Goal: Task Accomplishment & Management: Use online tool/utility

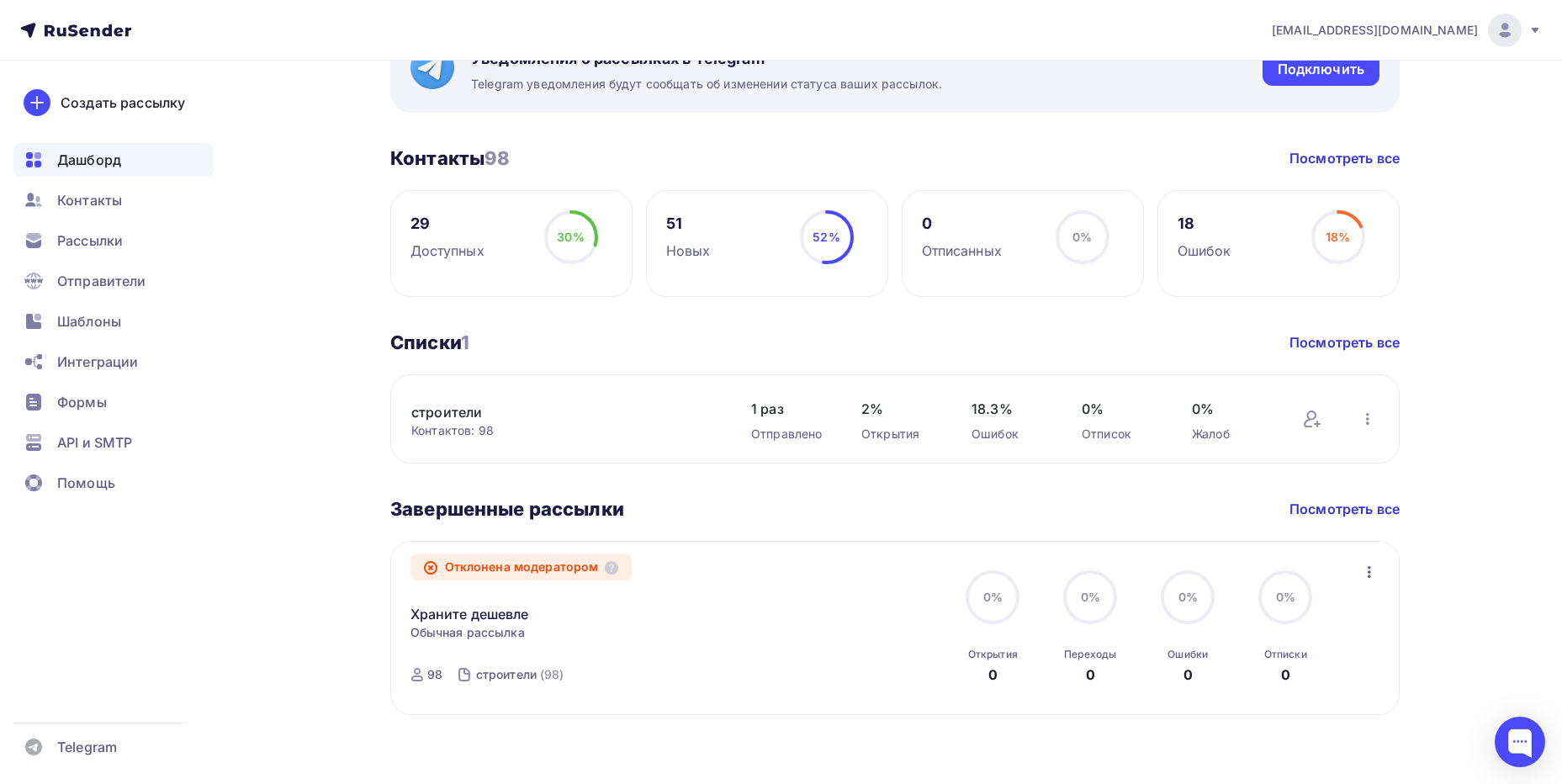
scroll to position [353, 0]
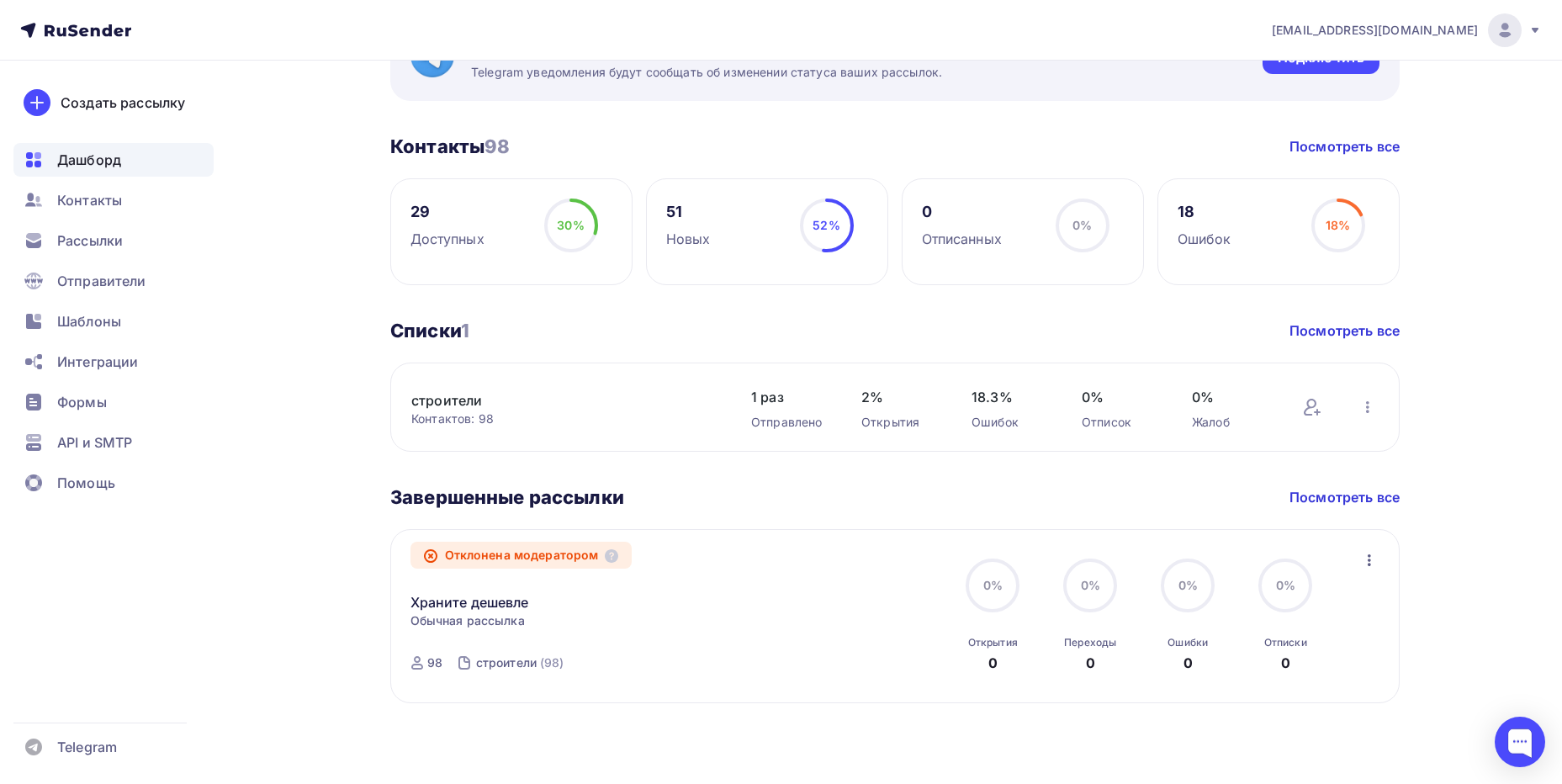
click at [450, 407] on link "строители" at bounding box center [554, 399] width 286 height 20
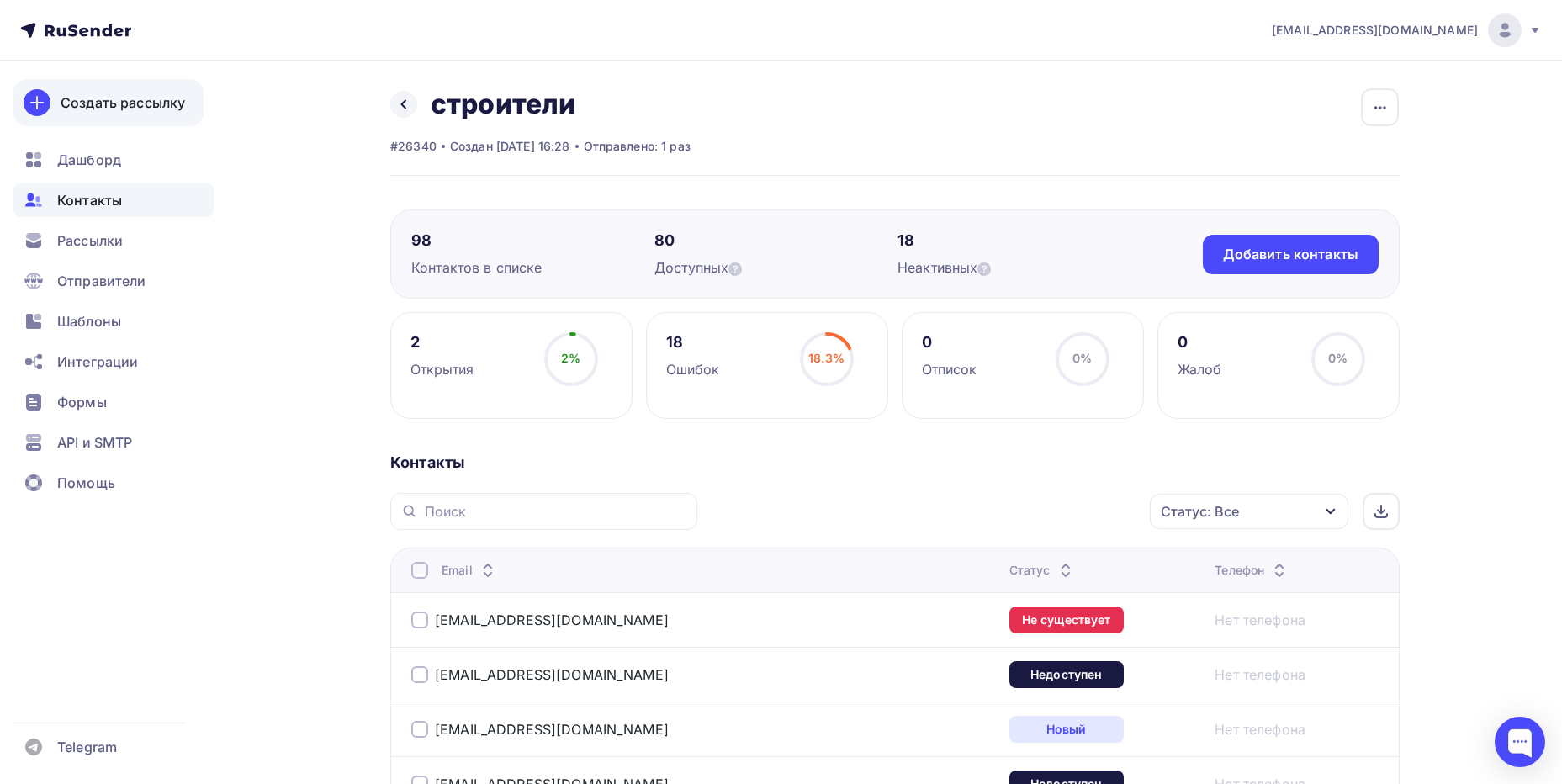
click at [126, 110] on div "Создать рассылку" at bounding box center [122, 102] width 125 height 20
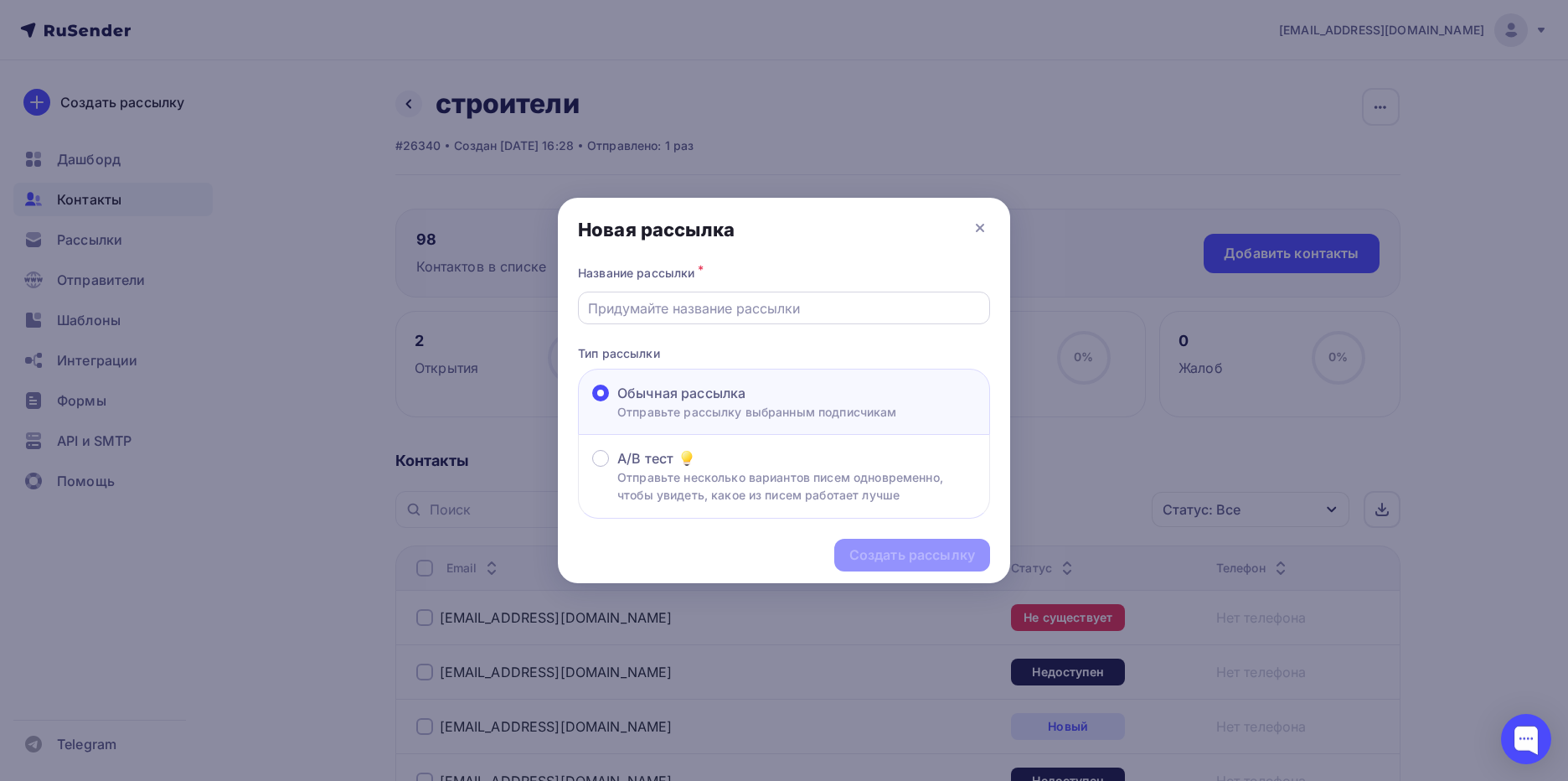
click at [744, 294] on div at bounding box center [784, 308] width 412 height 33
click at [745, 307] on input "text" at bounding box center [784, 308] width 393 height 20
type input "xfcnm 2"
drag, startPoint x: 610, startPoint y: 313, endPoint x: 536, endPoint y: 314, distance: 74.0
click at [539, 314] on div "Новая рассылка Название рассылки * xfcnm 2 Тип рассылки Обычная рассылка Отправ…" at bounding box center [784, 390] width 1568 height 781
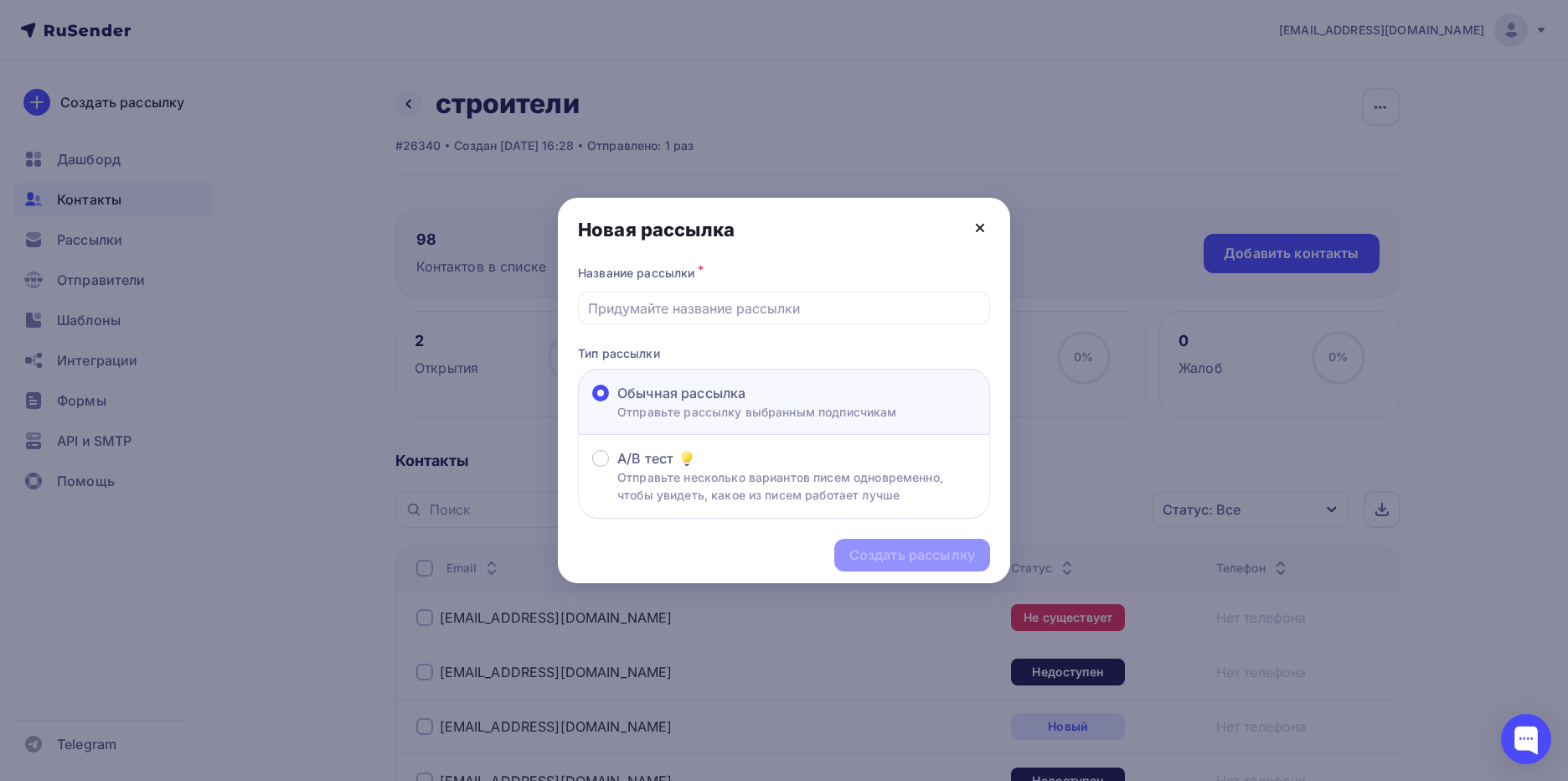
click at [986, 226] on icon at bounding box center [980, 228] width 20 height 20
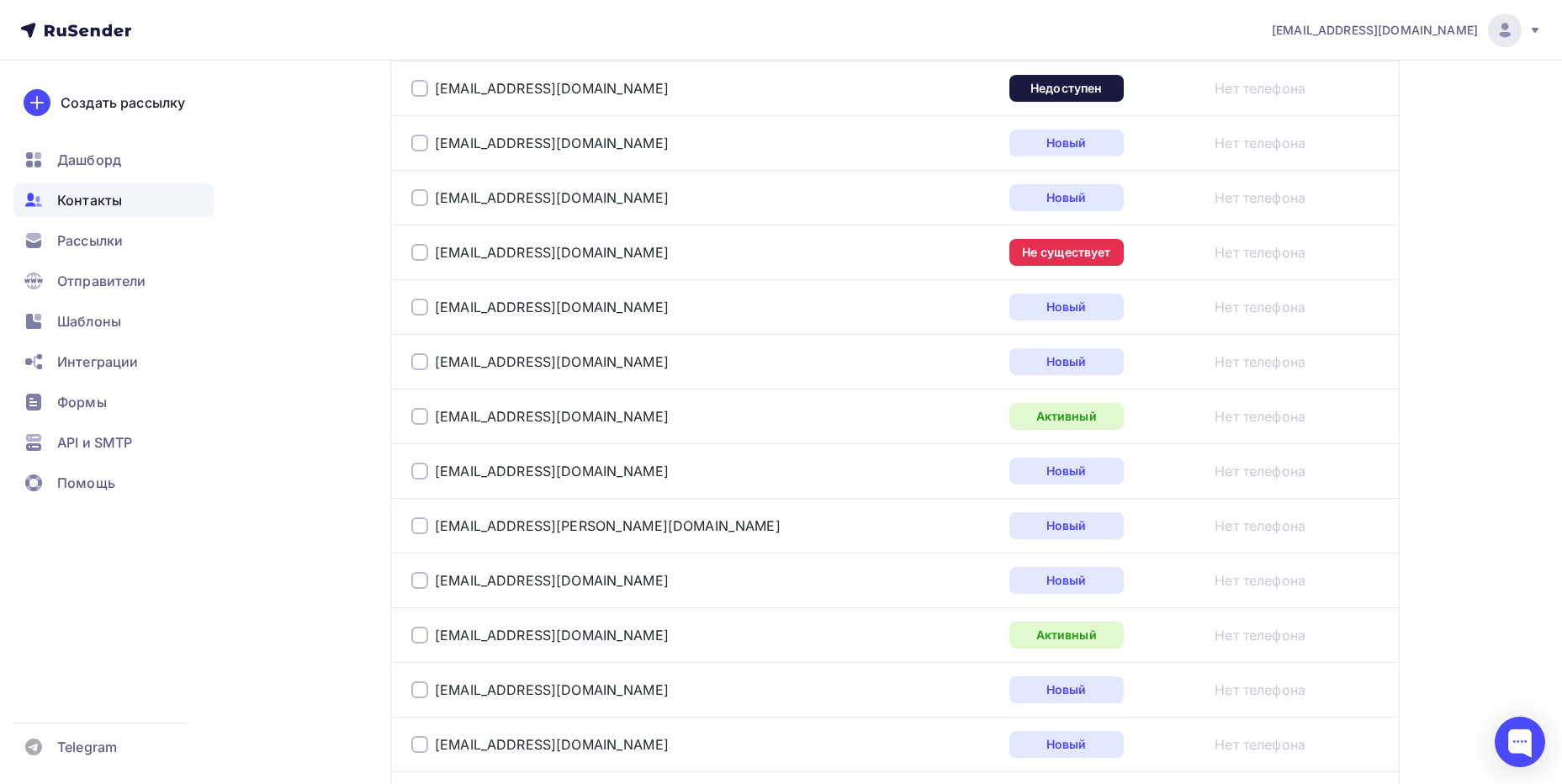
scroll to position [359, 0]
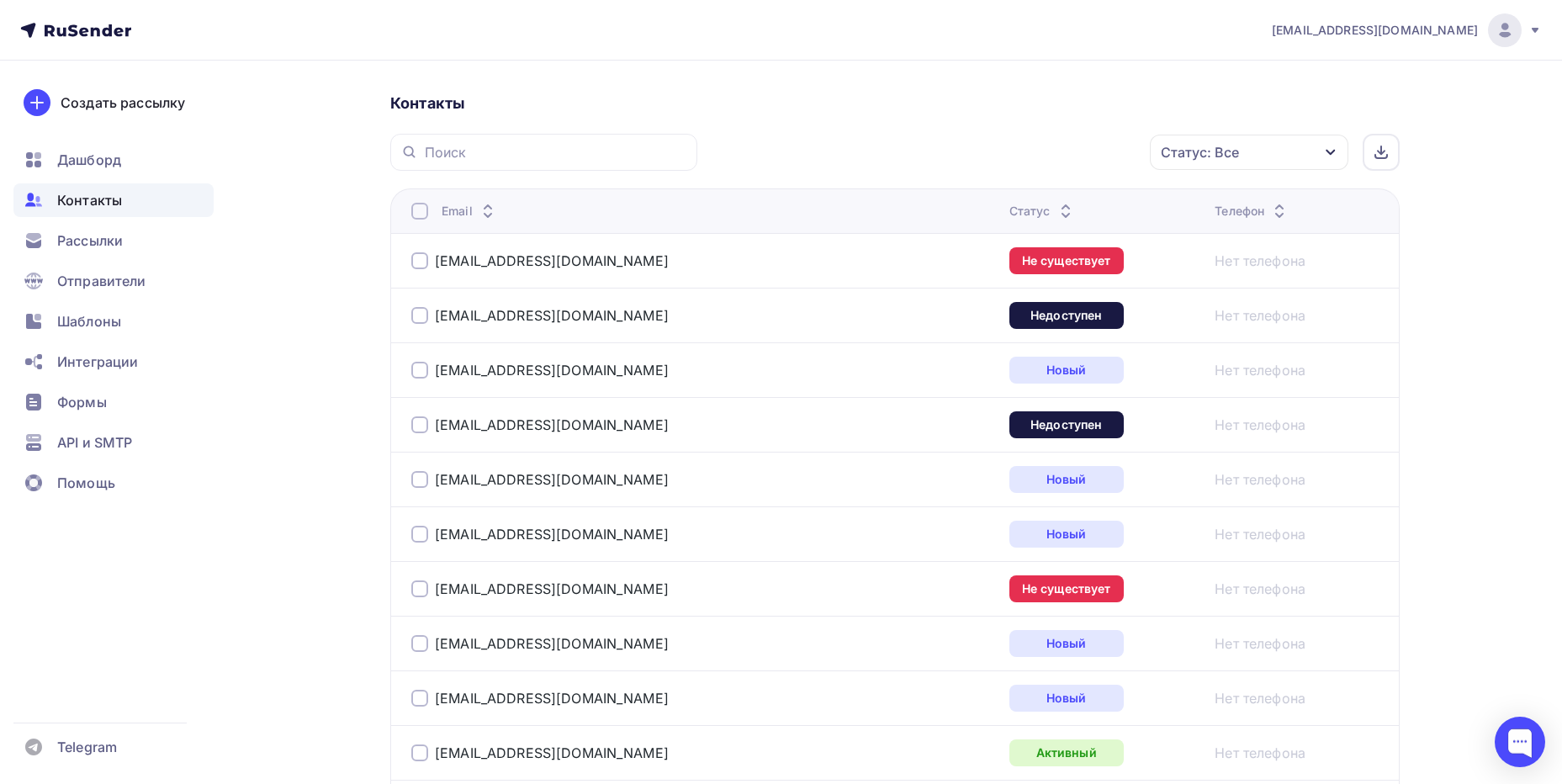
click at [1055, 209] on icon at bounding box center [1065, 215] width 20 height 20
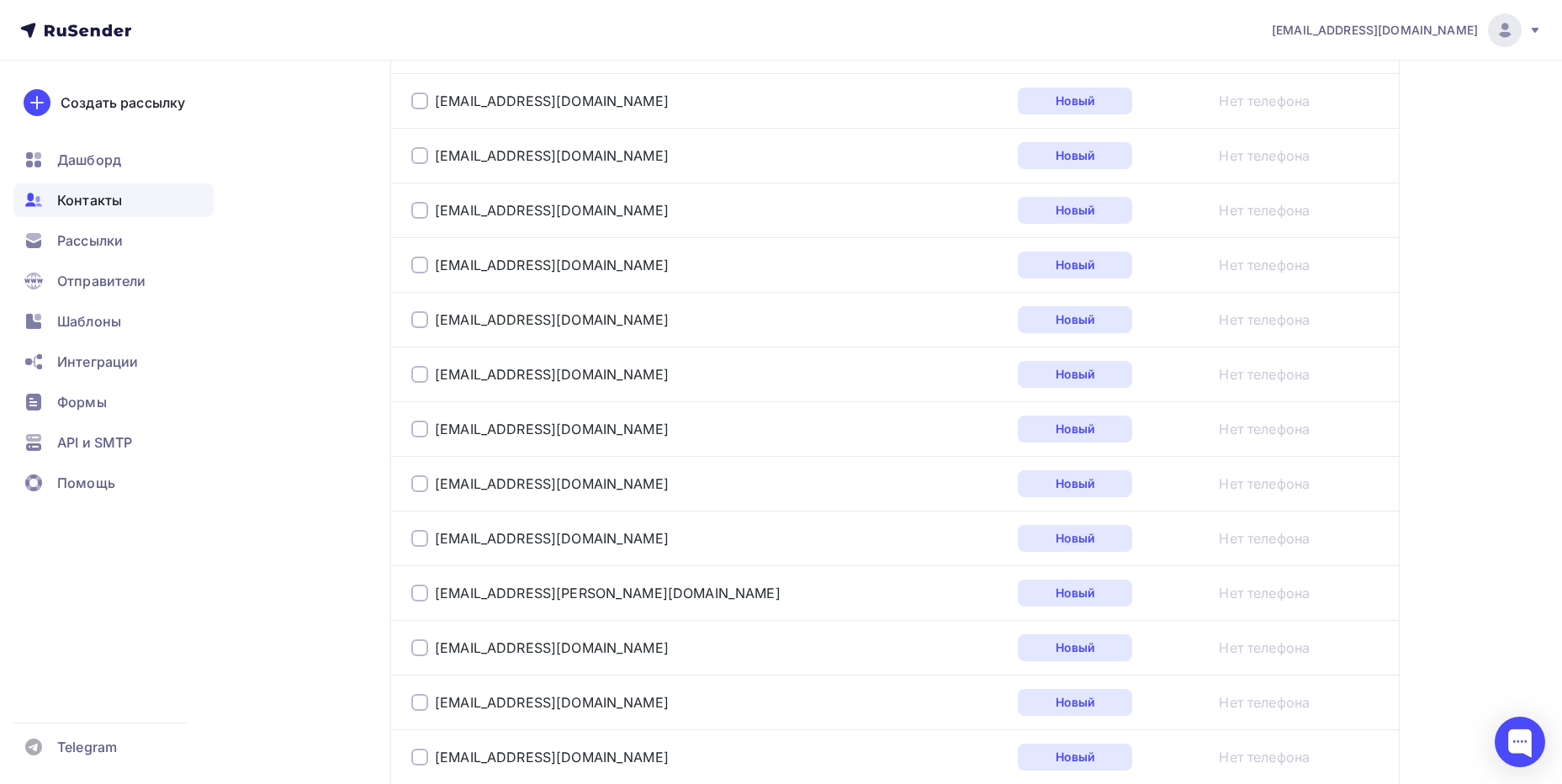
scroll to position [2713, 0]
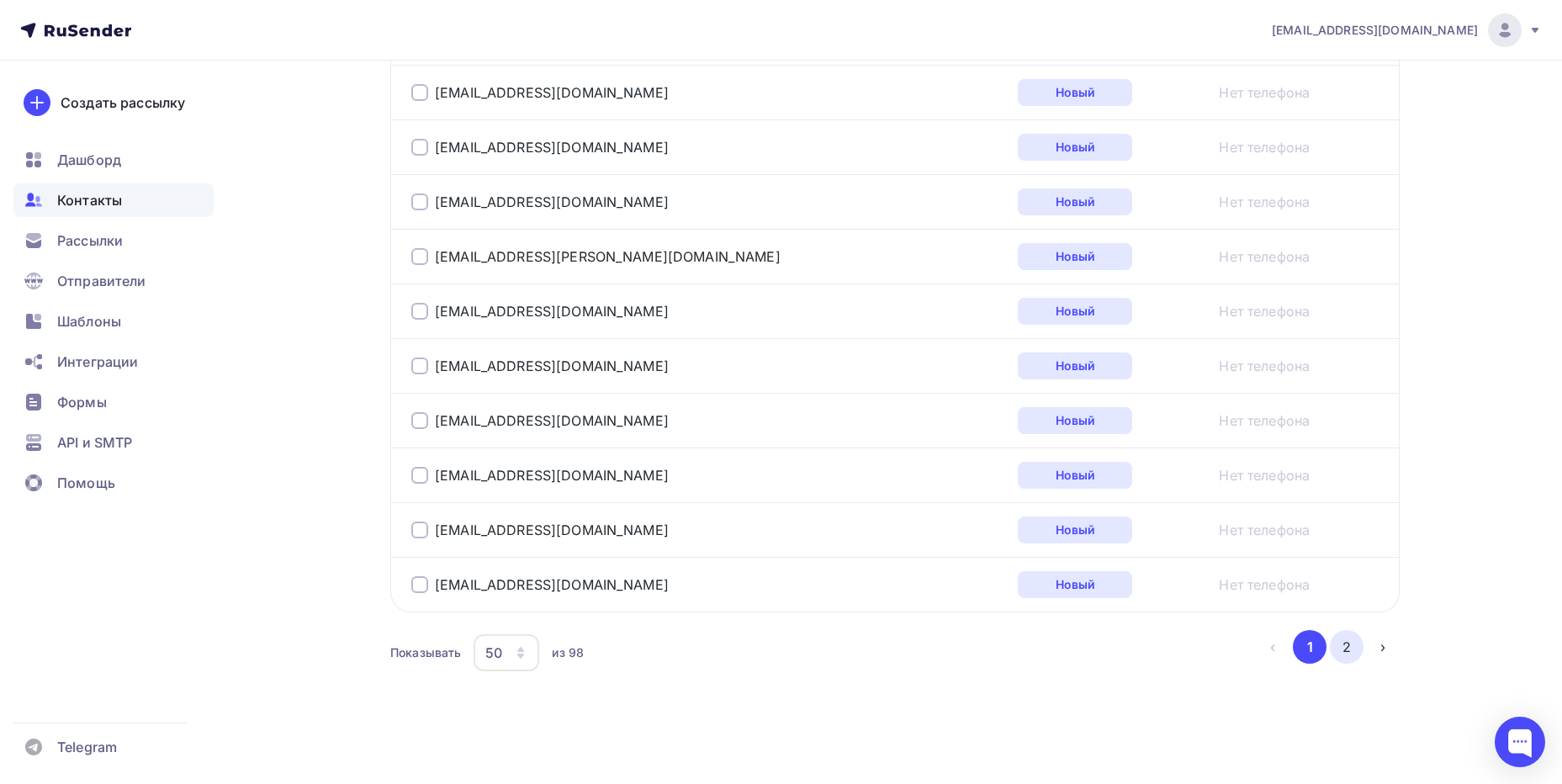
click at [1349, 637] on button "2" at bounding box center [1346, 646] width 34 height 34
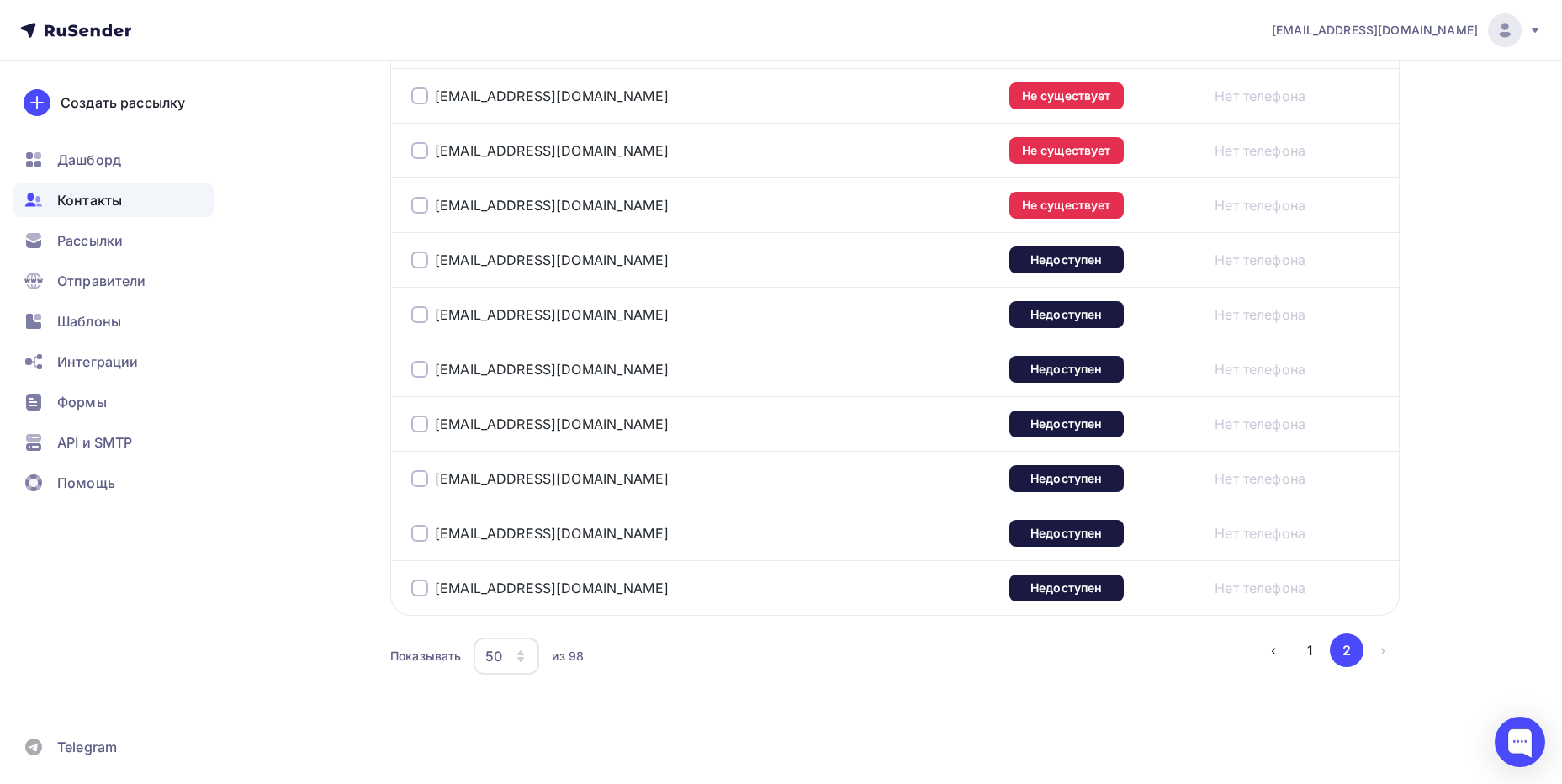
scroll to position [2604, 0]
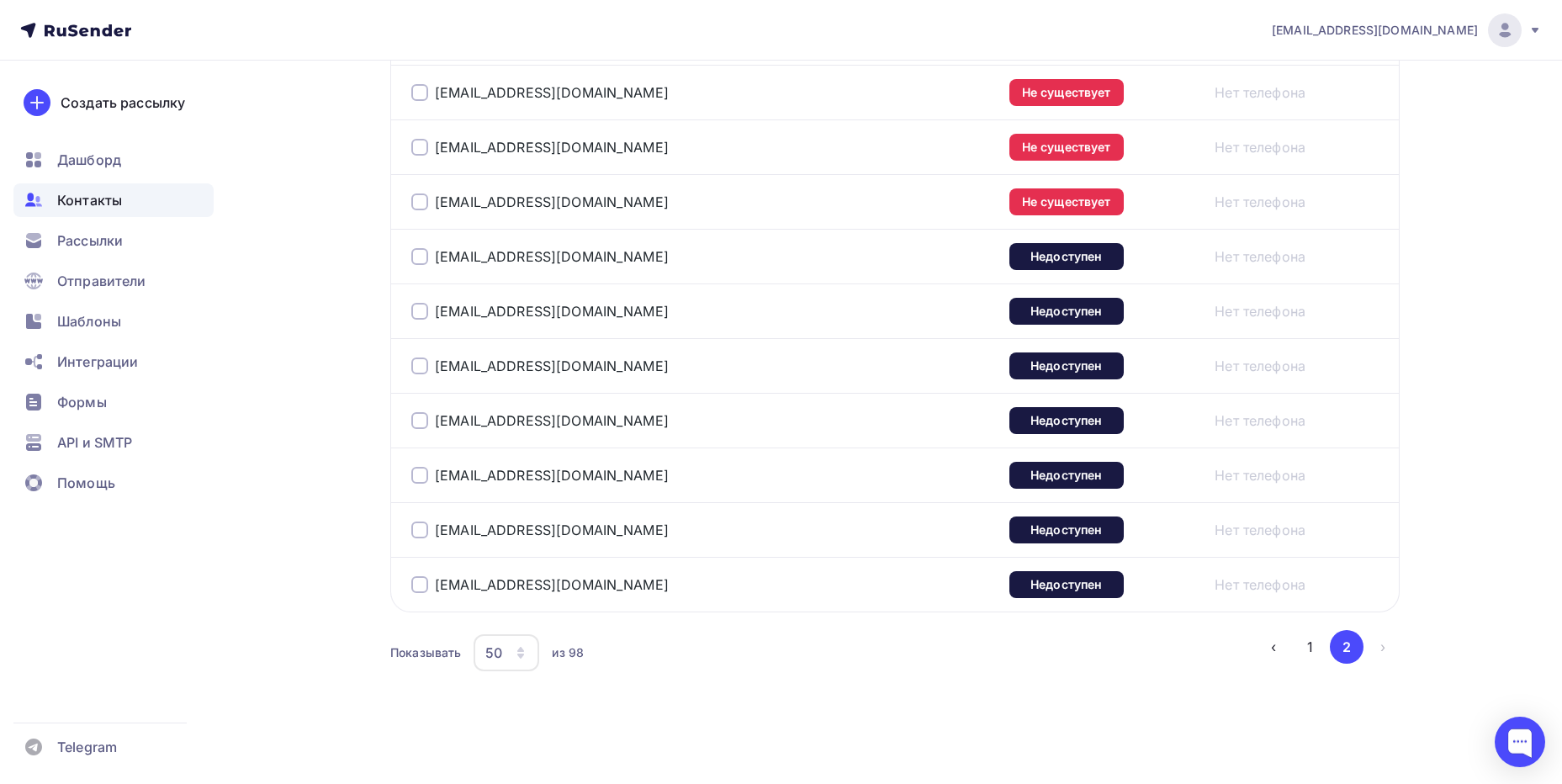
click at [1376, 648] on li "›" at bounding box center [1381, 646] width 37 height 34
click at [1313, 647] on button "1" at bounding box center [1309, 646] width 34 height 34
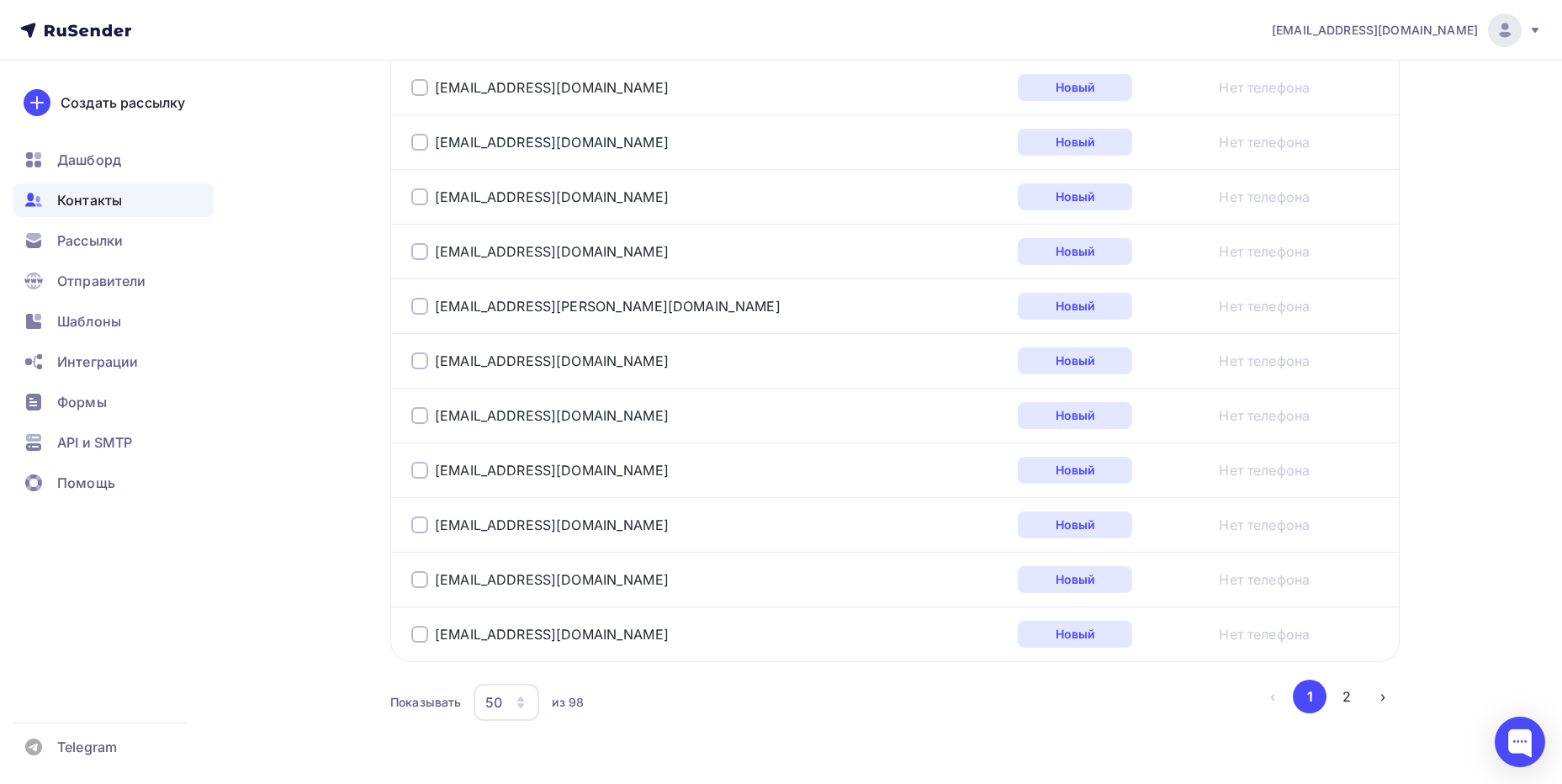
scroll to position [2713, 0]
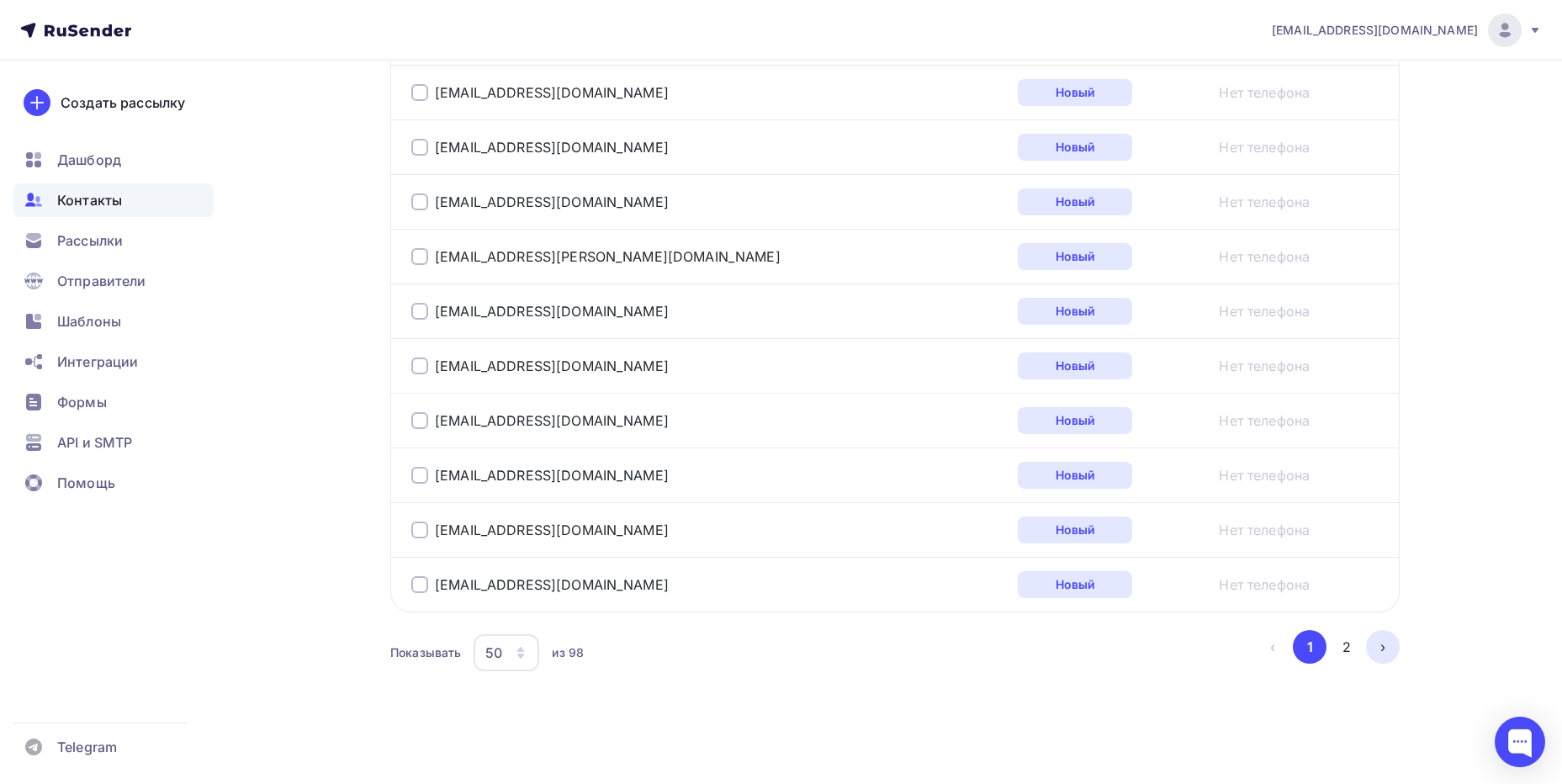
click at [1379, 645] on button "›" at bounding box center [1382, 646] width 34 height 34
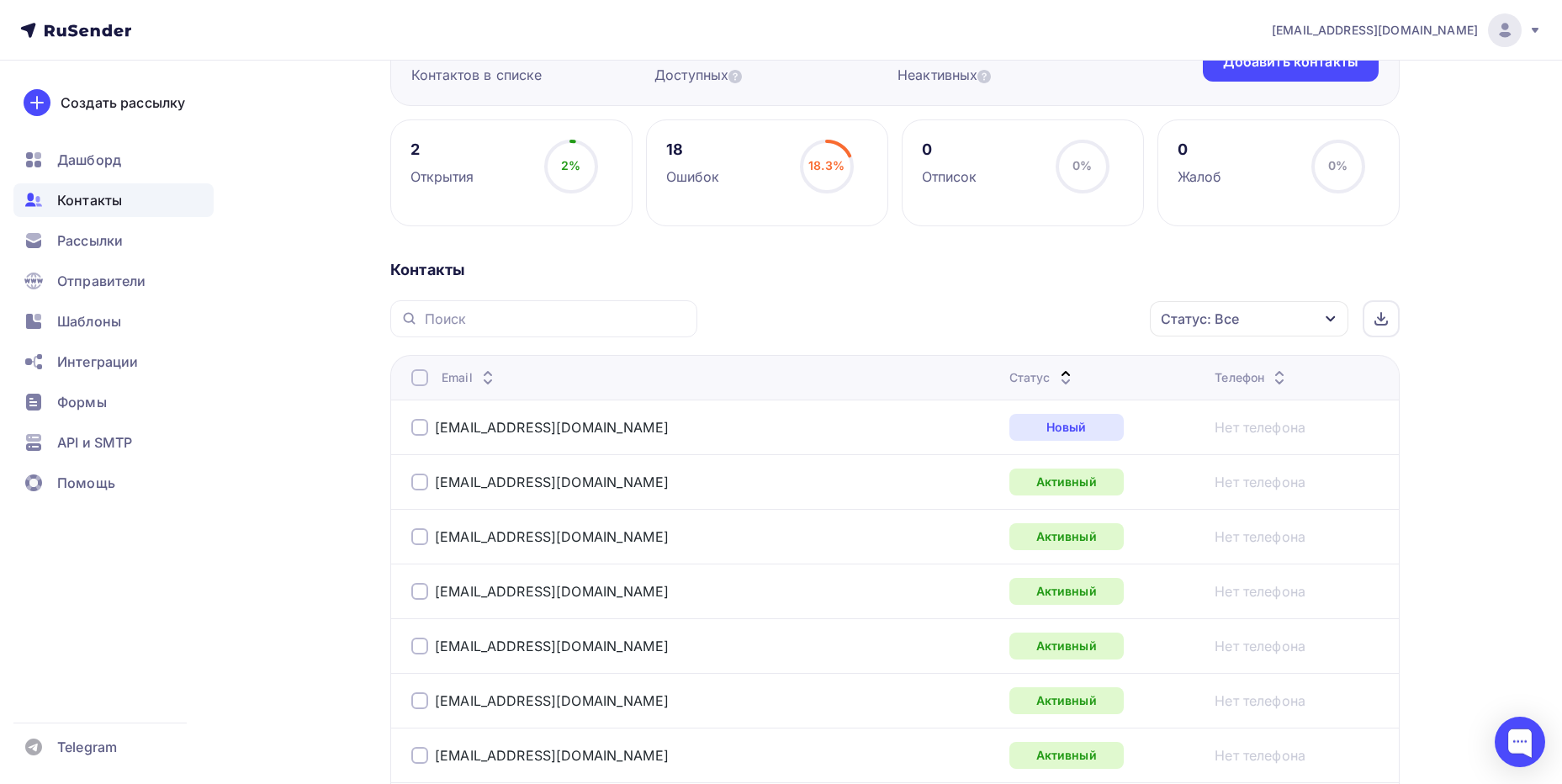
scroll to position [0, 0]
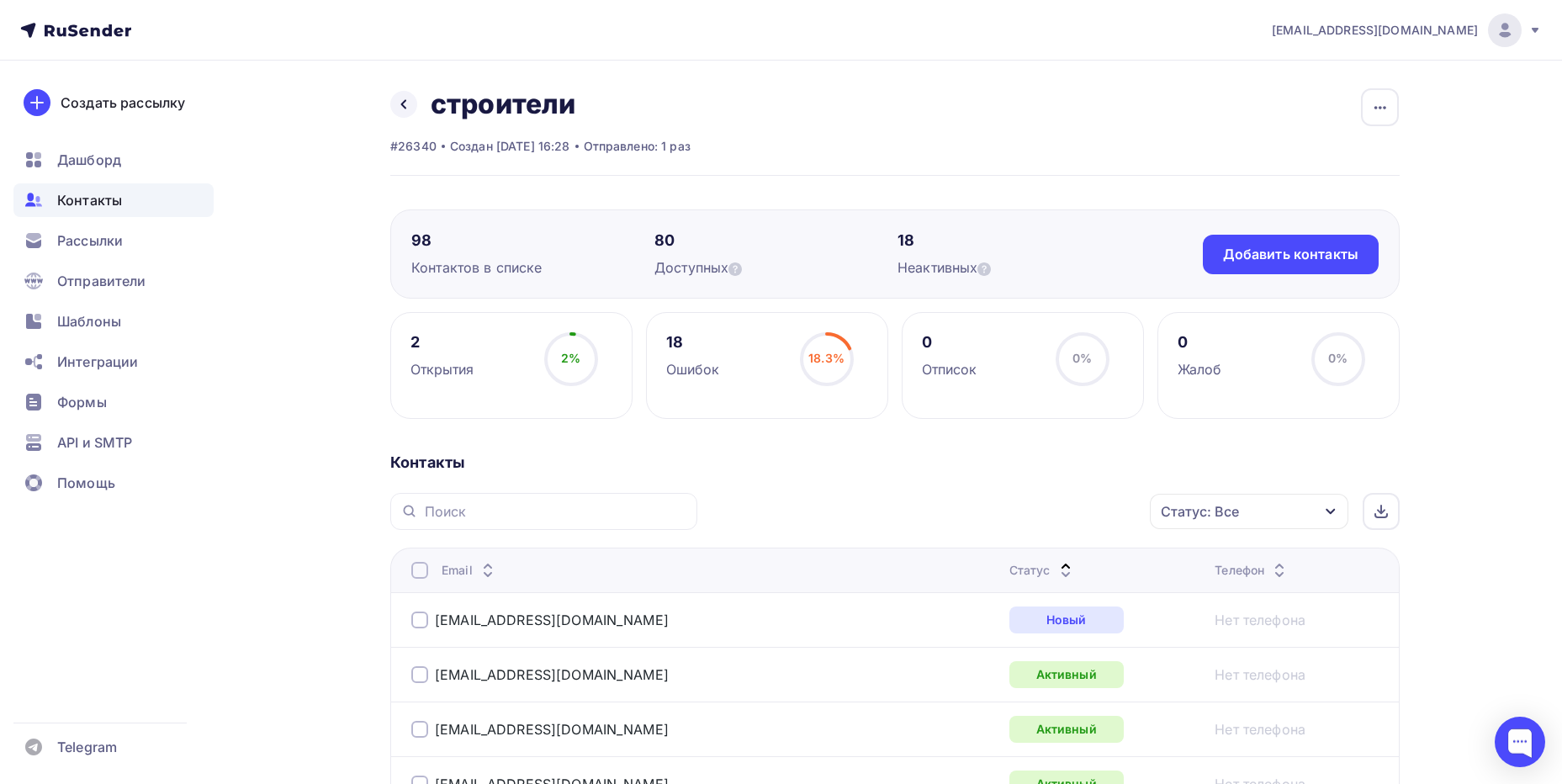
click at [488, 351] on div "2 Открытия 2% 2%" at bounding box center [511, 365] width 242 height 106
click at [449, 364] on div "Открытия" at bounding box center [442, 369] width 64 height 20
click at [412, 336] on div "2" at bounding box center [442, 342] width 64 height 20
drag, startPoint x: 613, startPoint y: 368, endPoint x: 587, endPoint y: 364, distance: 26.3
click at [610, 368] on div "2 Открытия 2% 2%" at bounding box center [511, 365] width 242 height 106
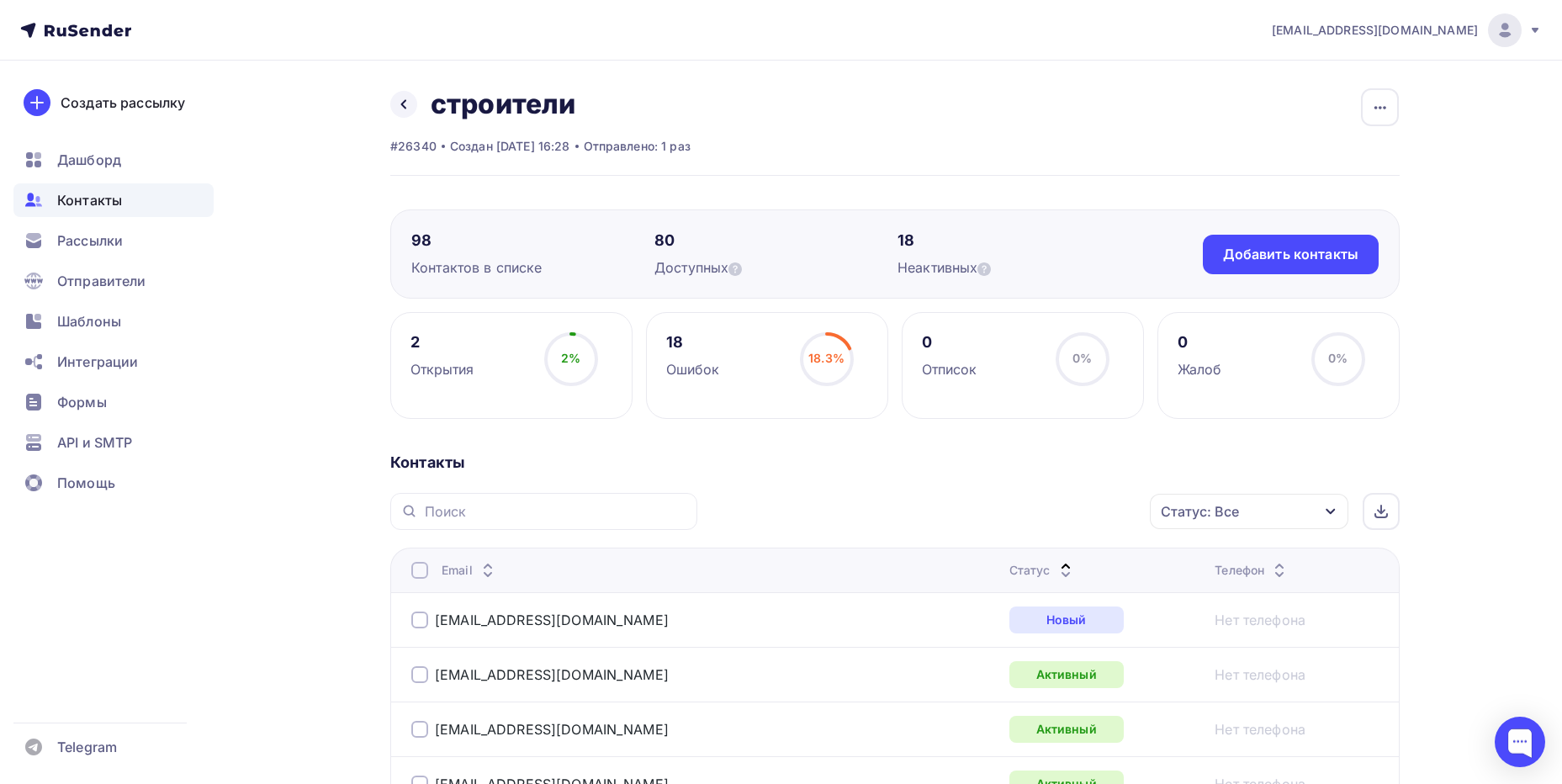
click at [583, 355] on circle at bounding box center [571, 359] width 51 height 51
click at [785, 355] on div "18.3% 18.3%" at bounding box center [827, 365] width 84 height 67
click at [825, 361] on span "18.3%" at bounding box center [826, 358] width 36 height 14
click at [960, 362] on div "Отписок" at bounding box center [950, 369] width 56 height 20
click at [1257, 362] on div "0 Жалоб 0% 0%" at bounding box center [1279, 365] width 242 height 106
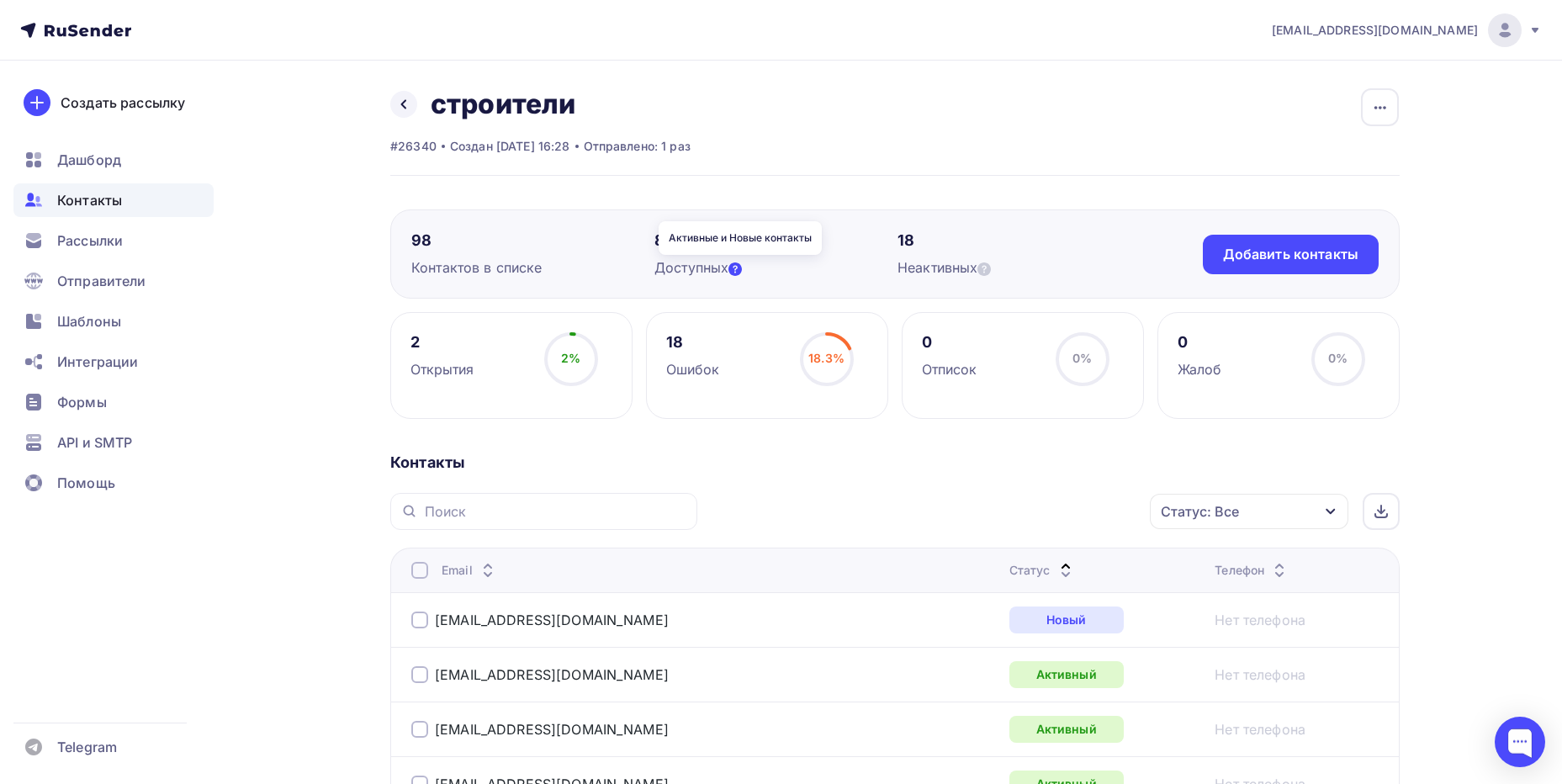
click at [739, 267] on icon at bounding box center [734, 269] width 13 height 13
click at [687, 263] on div "Доступных" at bounding box center [775, 267] width 243 height 20
click at [660, 238] on div "80" at bounding box center [775, 240] width 243 height 20
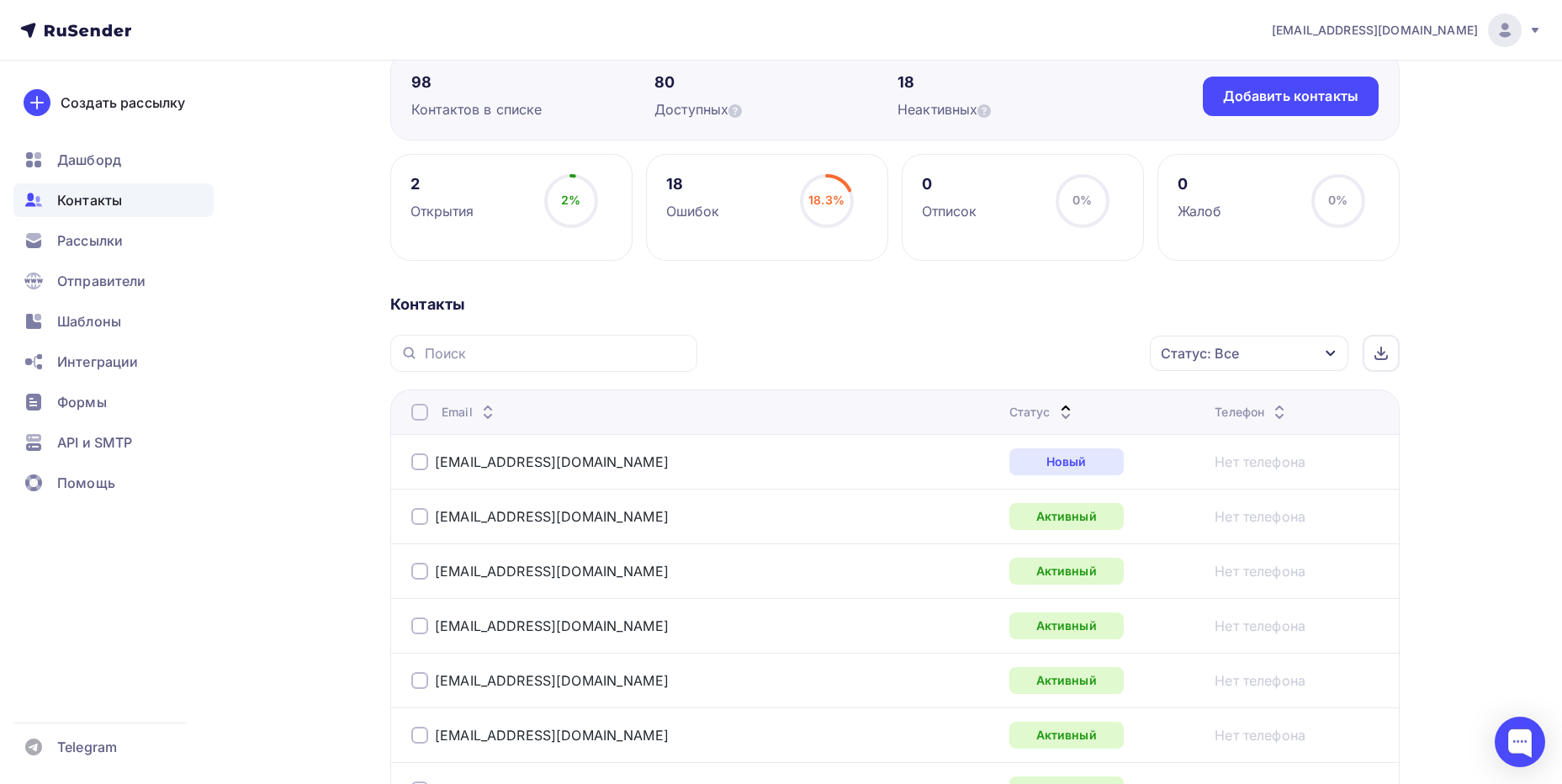
scroll to position [168, 0]
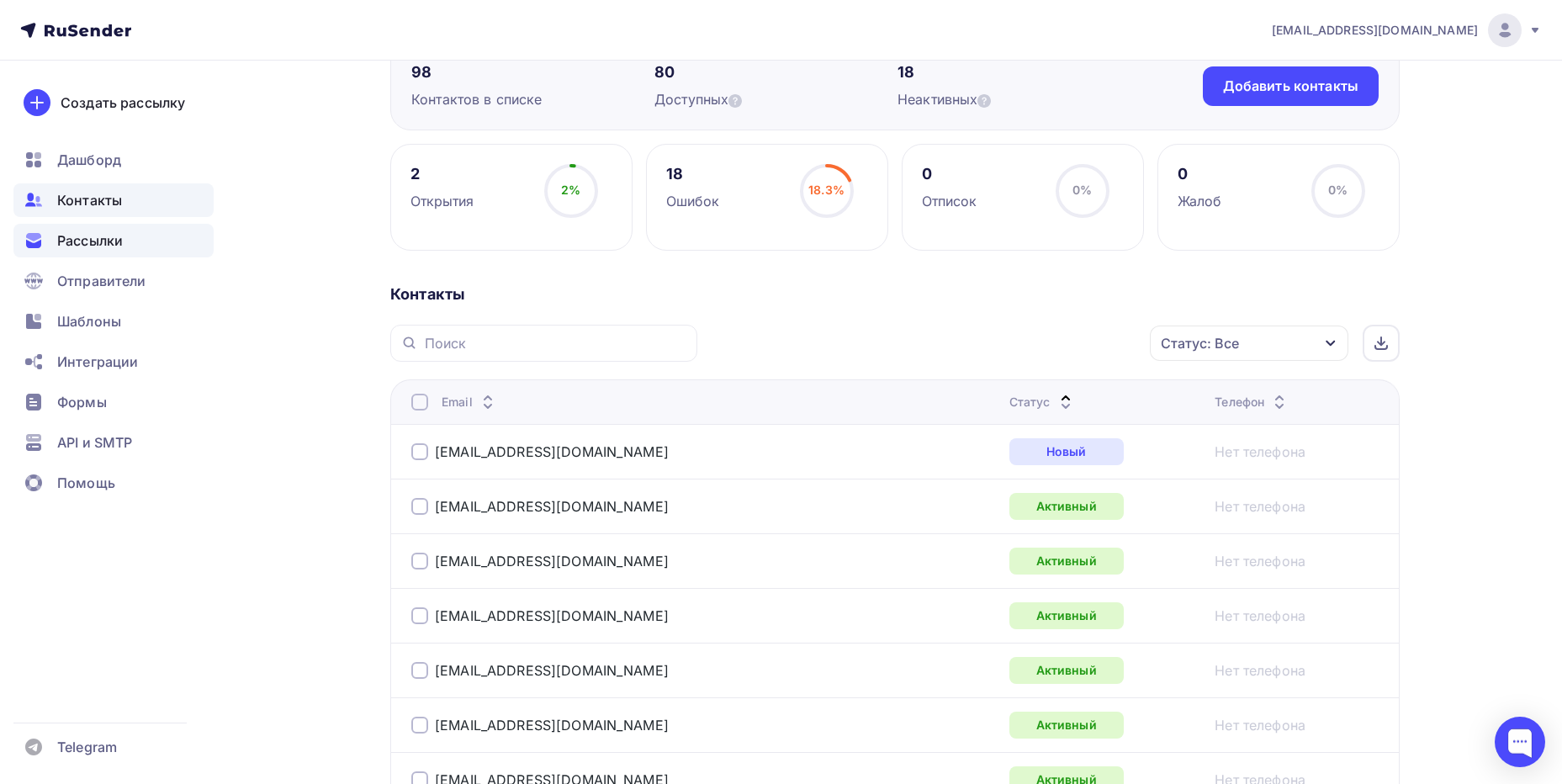
click at [92, 244] on span "Рассылки" at bounding box center [90, 240] width 65 height 20
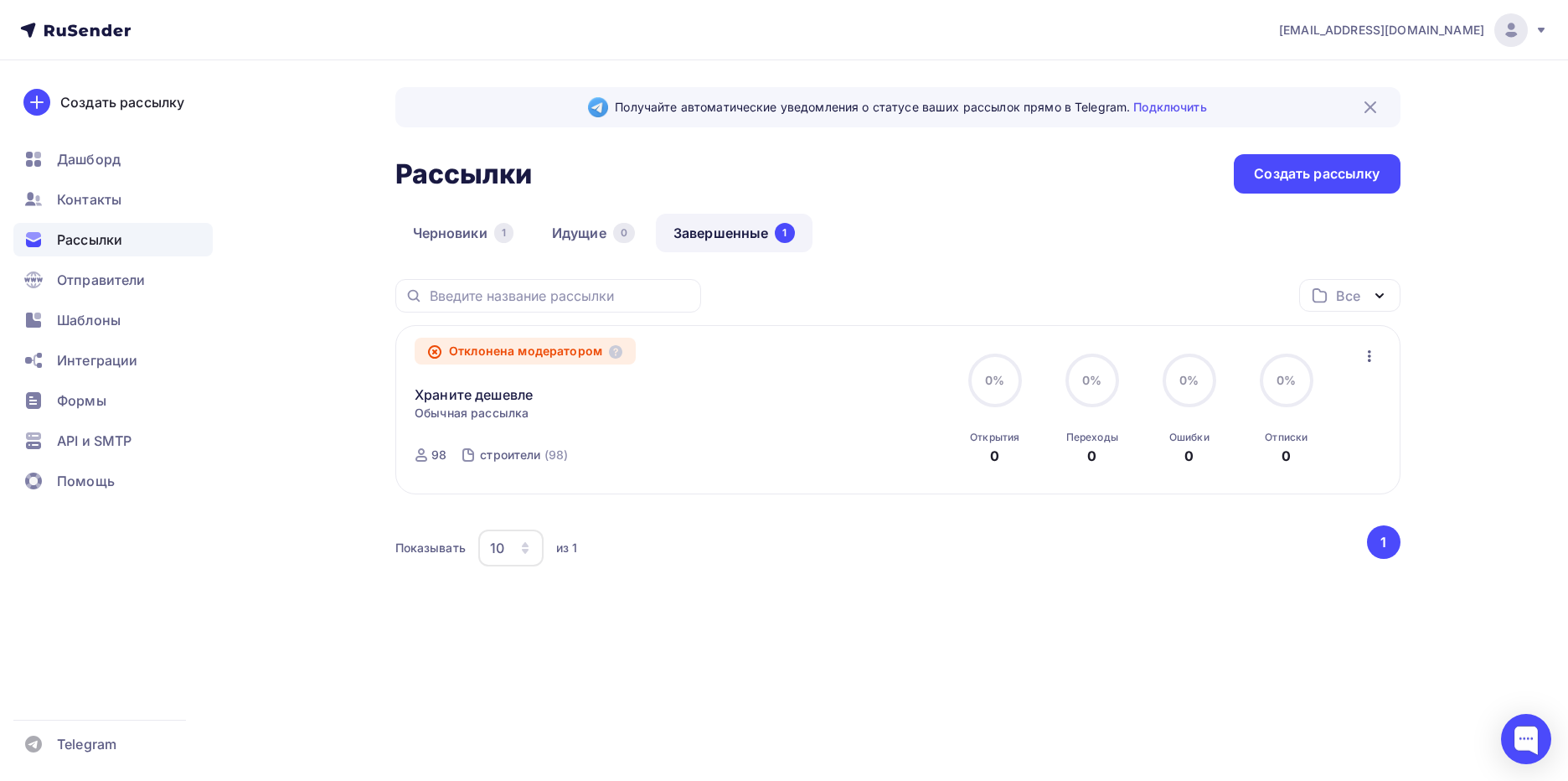
click at [1373, 350] on icon "button" at bounding box center [1369, 355] width 20 height 20
click at [1099, 620] on div "Все Все папки Создать новую папку Отклонена модератором Храните дешевле Статист…" at bounding box center [897, 453] width 1005 height 350
click at [519, 454] on div "строители" at bounding box center [509, 454] width 60 height 17
click at [466, 236] on link "Черновики 1" at bounding box center [463, 233] width 136 height 38
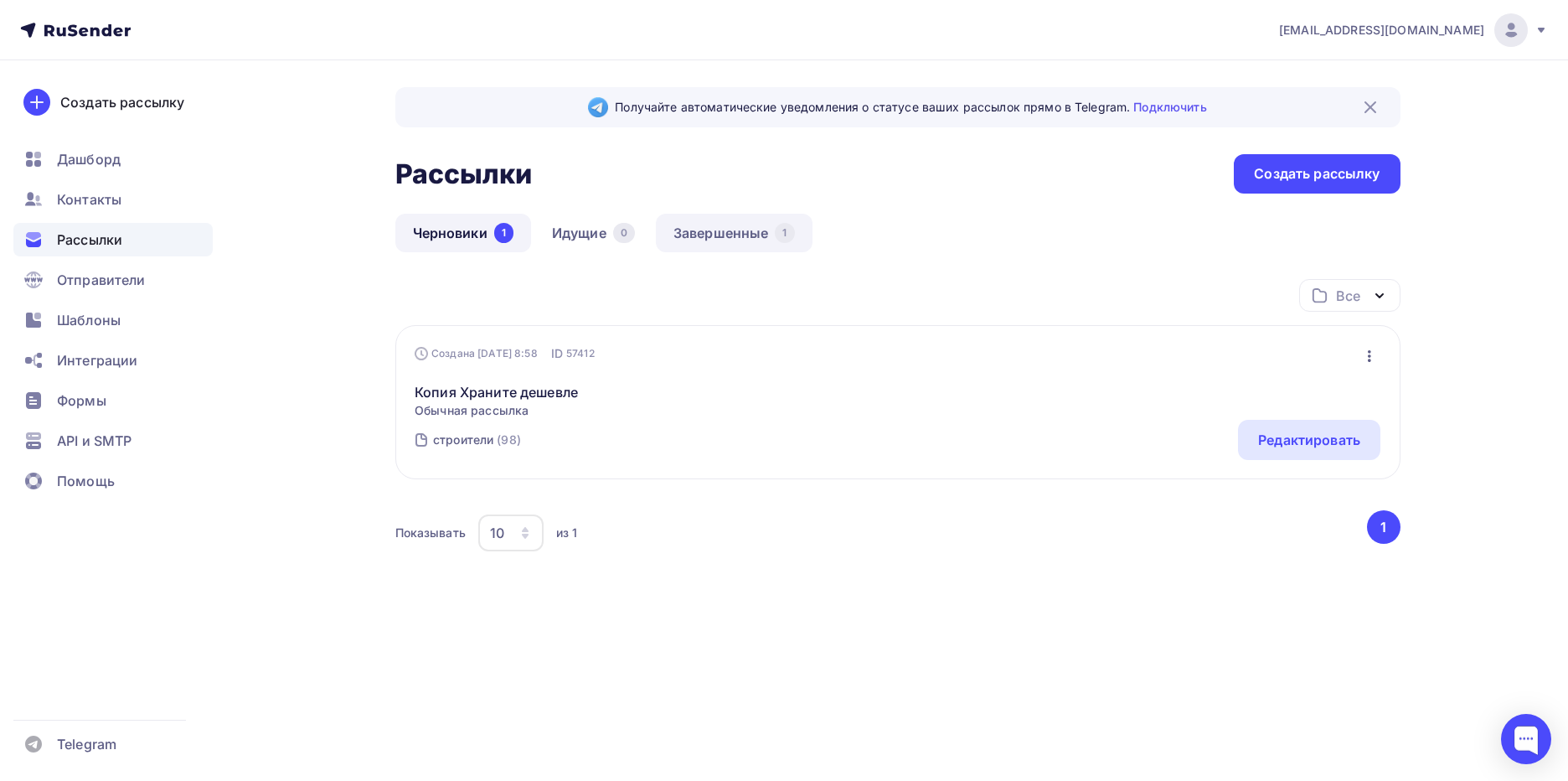
click at [723, 227] on link "Завершенные 1" at bounding box center [734, 233] width 156 height 38
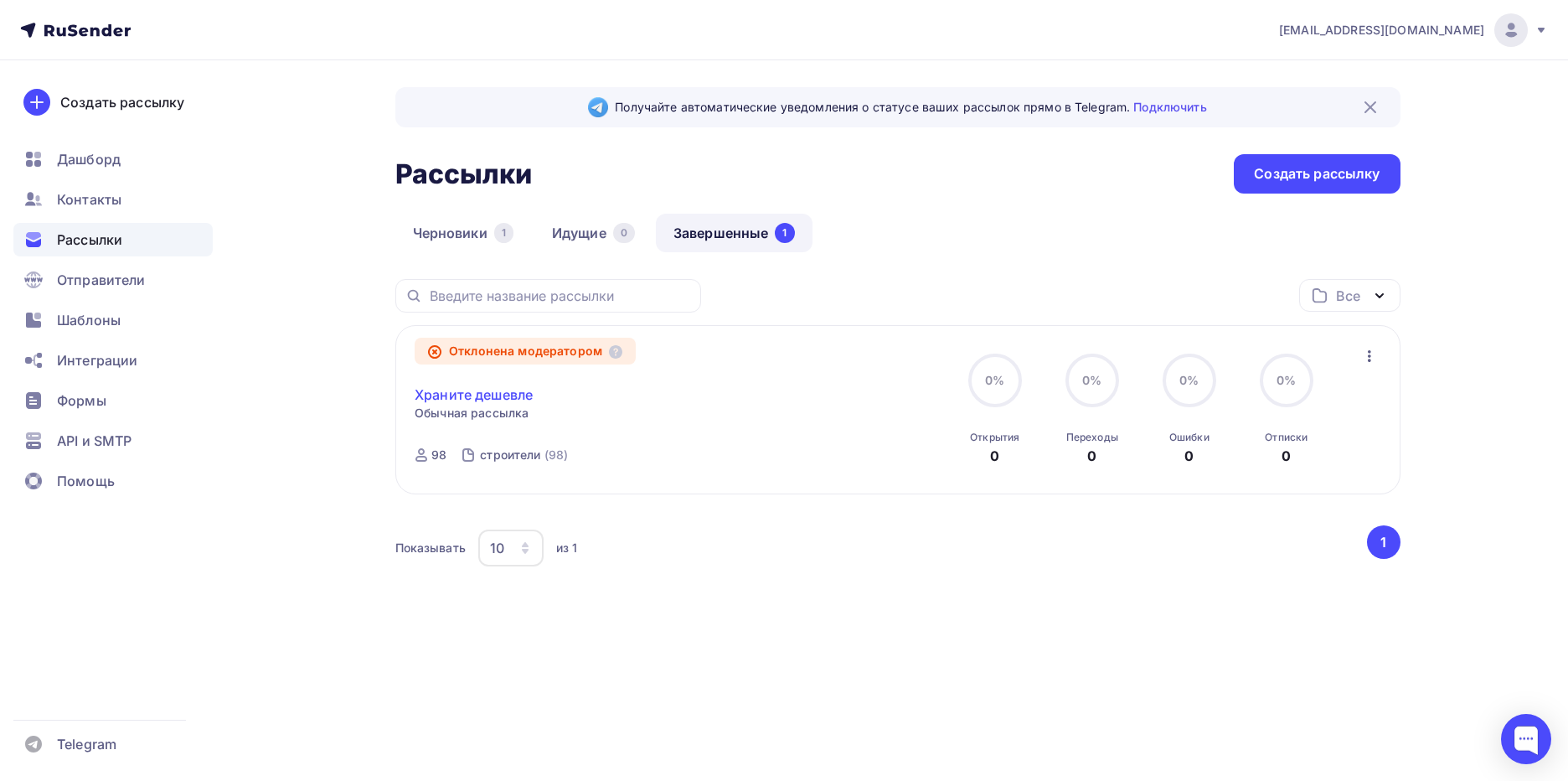
click at [483, 396] on link "Храните дешевле" at bounding box center [473, 394] width 118 height 20
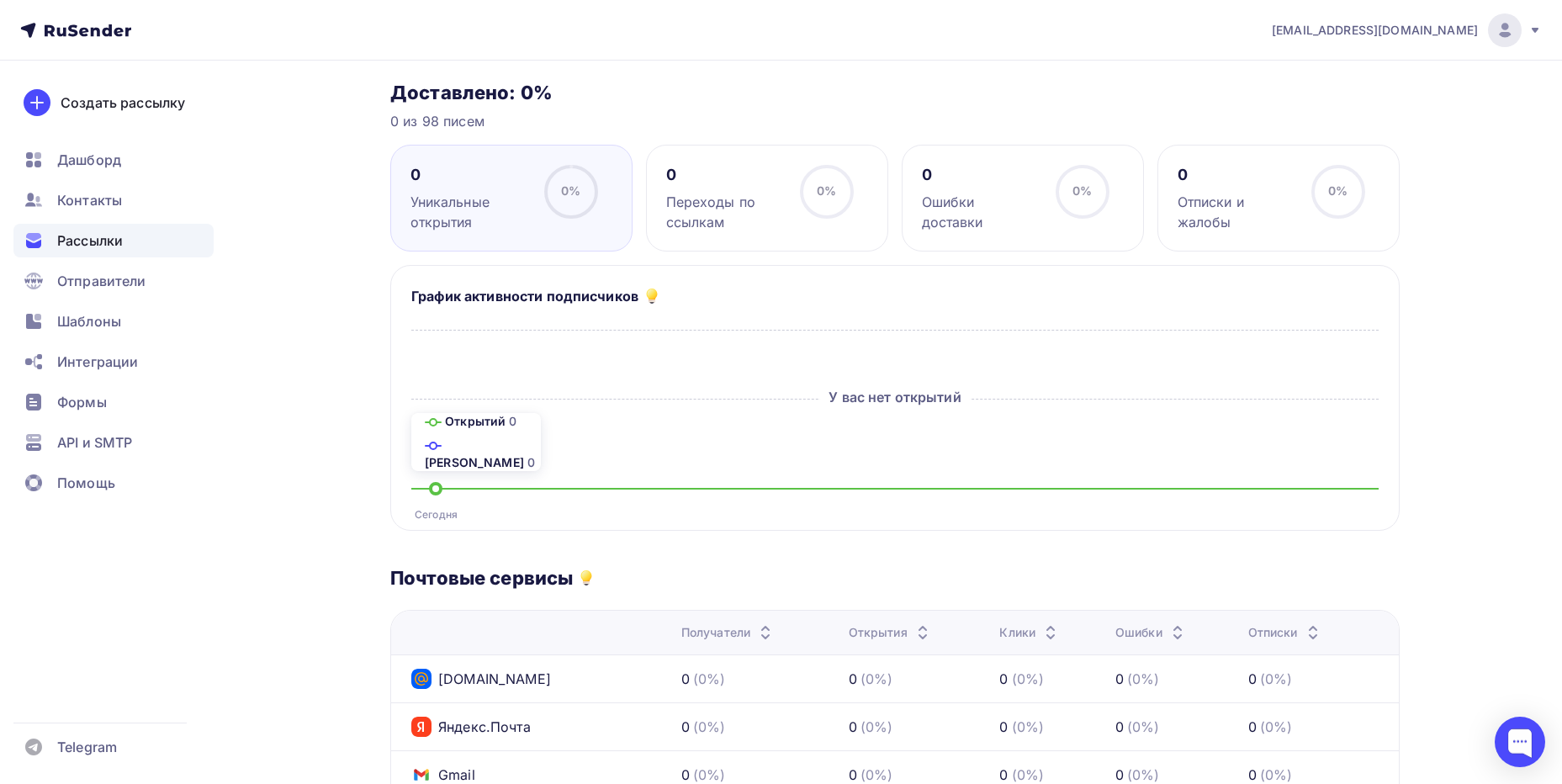
scroll to position [131, 0]
